Goal: Information Seeking & Learning: Learn about a topic

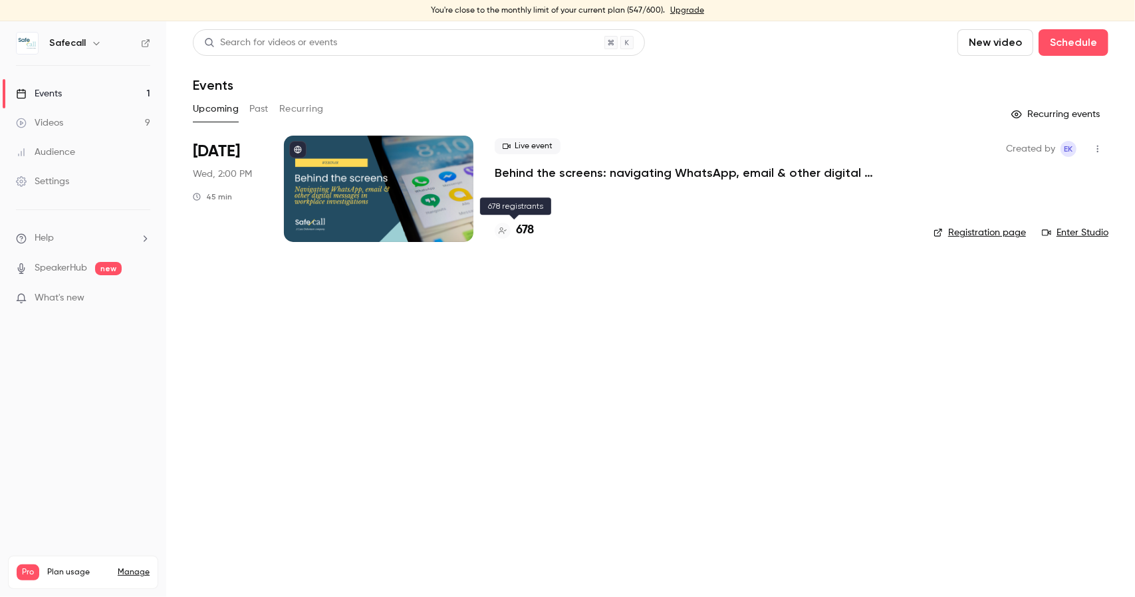
click at [529, 227] on h4 "678" at bounding box center [525, 230] width 18 height 18
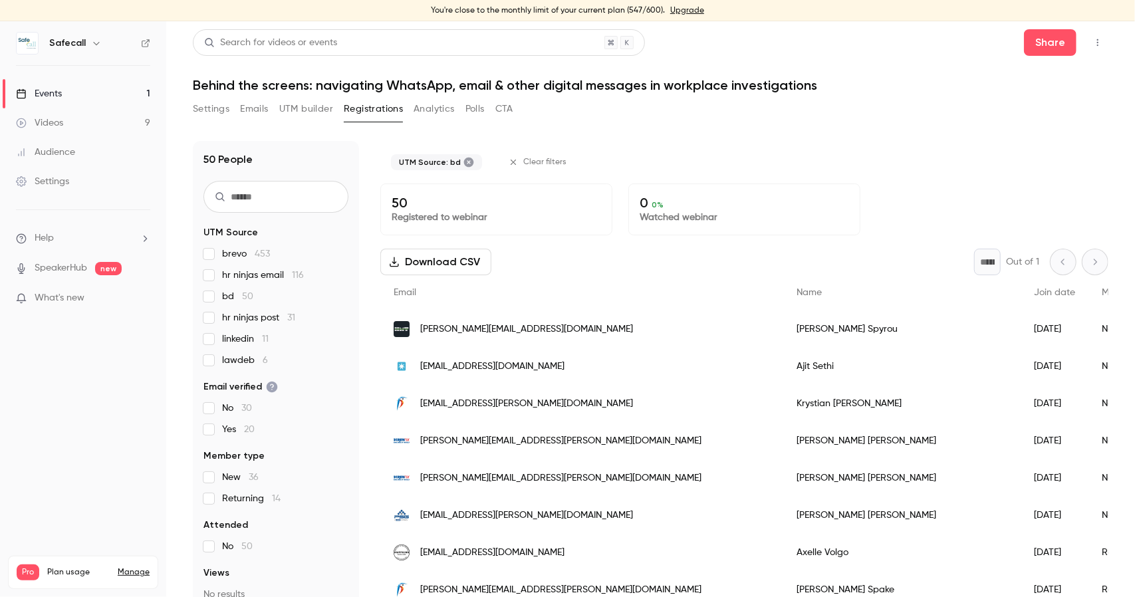
click at [1073, 259] on div "* Out of 1" at bounding box center [1041, 262] width 134 height 27
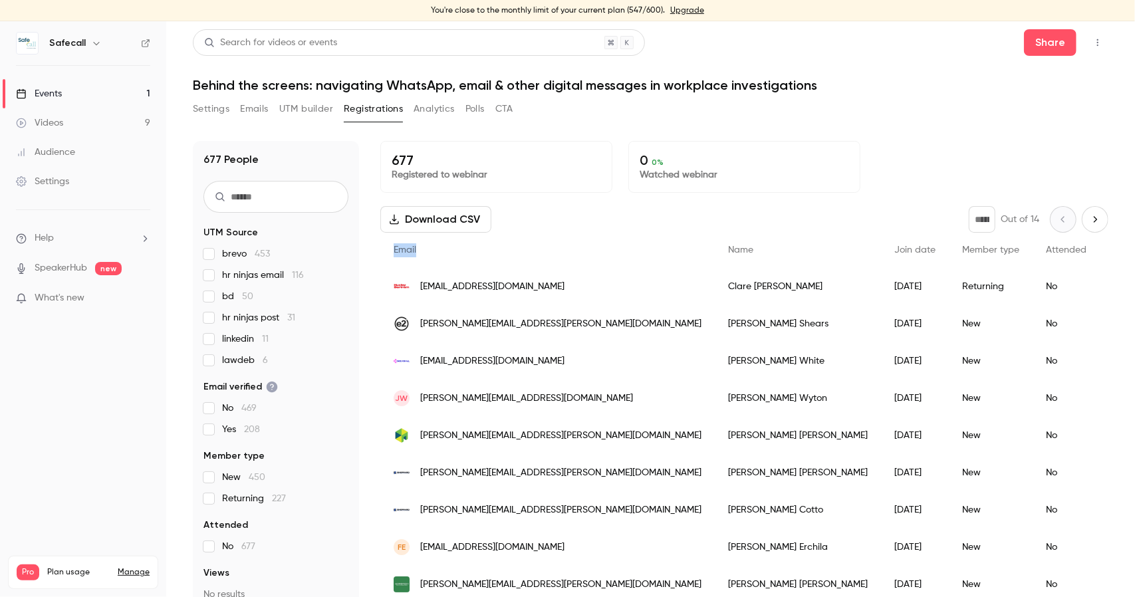
click at [68, 96] on link "Events 1" at bounding box center [83, 93] width 166 height 29
